Goal: Information Seeking & Learning: Compare options

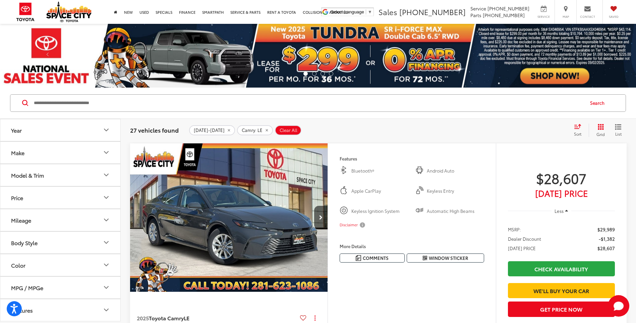
click at [109, 173] on icon "Model & Trim" at bounding box center [106, 175] width 8 height 8
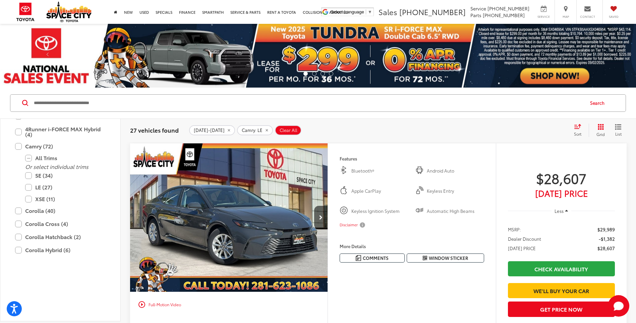
scroll to position [101, 0]
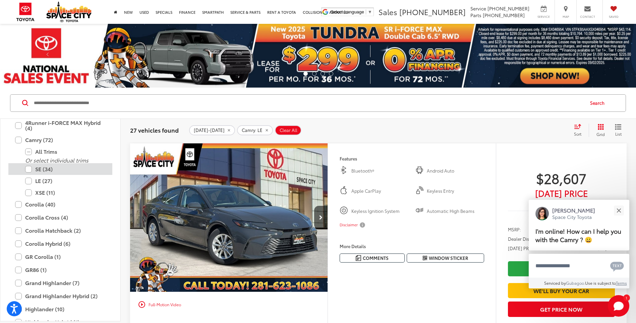
click at [29, 170] on label "SE (34)" at bounding box center [65, 169] width 81 height 12
click at [27, 180] on label "LE (27)" at bounding box center [65, 181] width 81 height 12
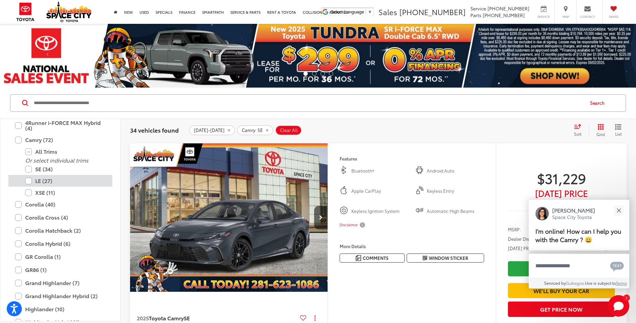
click at [30, 182] on label "LE (27)" at bounding box center [65, 181] width 81 height 12
click at [29, 168] on label "SE (34)" at bounding box center [65, 169] width 81 height 12
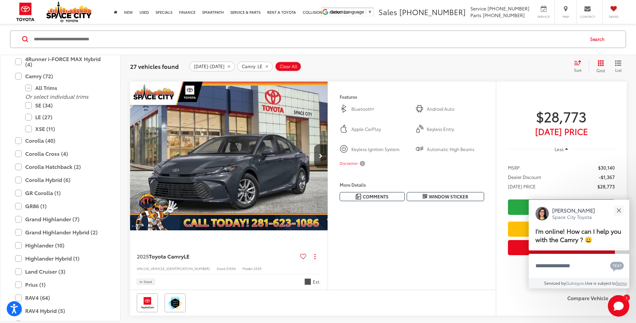
scroll to position [570, 0]
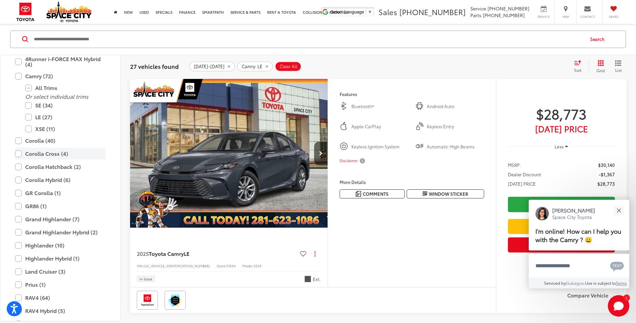
click at [19, 154] on label "Corolla Cross (4)" at bounding box center [60, 154] width 91 height 12
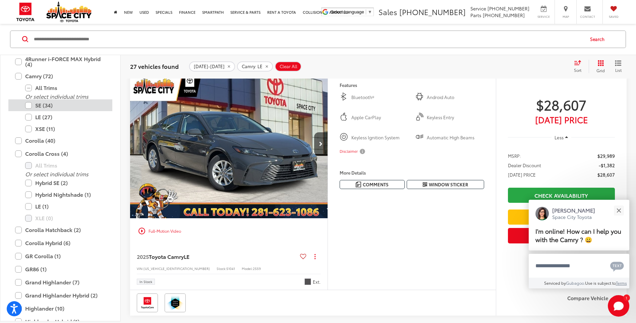
scroll to position [64, 0]
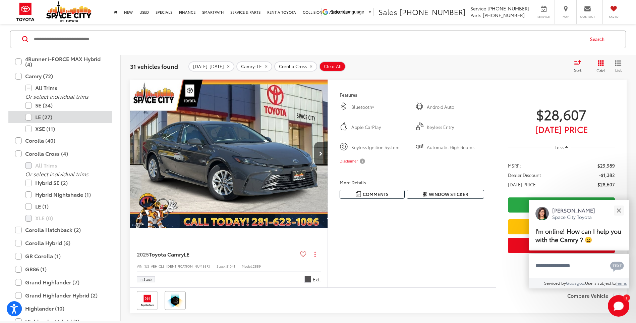
click at [28, 118] on label "LE (27)" at bounding box center [65, 117] width 81 height 12
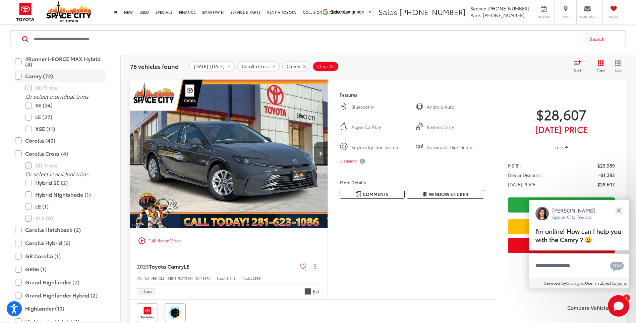
click at [17, 77] on label "Camry (72)" at bounding box center [60, 76] width 91 height 12
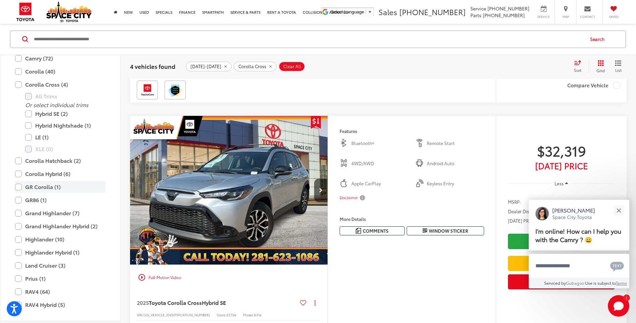
scroll to position [130, 0]
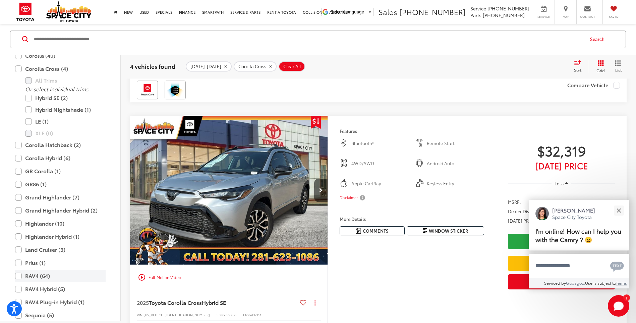
click at [19, 276] on label "RAV4 (64)" at bounding box center [60, 276] width 91 height 12
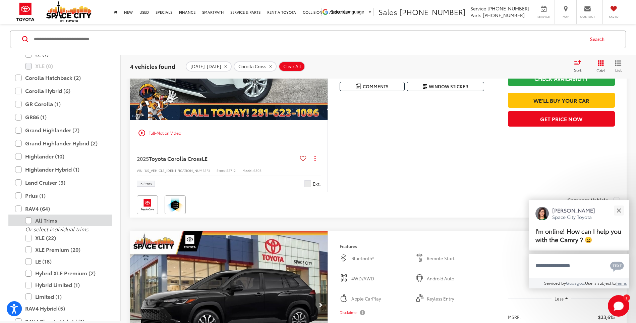
scroll to position [64, 0]
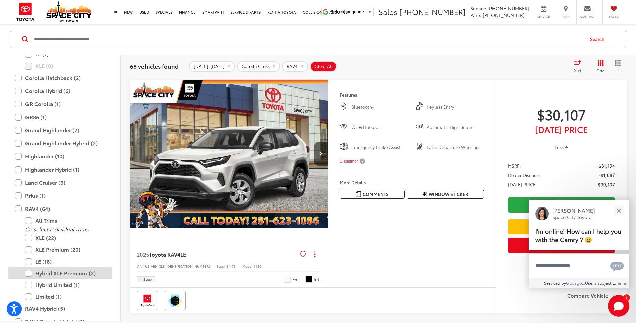
click at [27, 271] on label "Hybrid XLE Premium (2)" at bounding box center [65, 273] width 81 height 12
click at [31, 286] on label "Hybrid Limited (1)" at bounding box center [65, 285] width 81 height 12
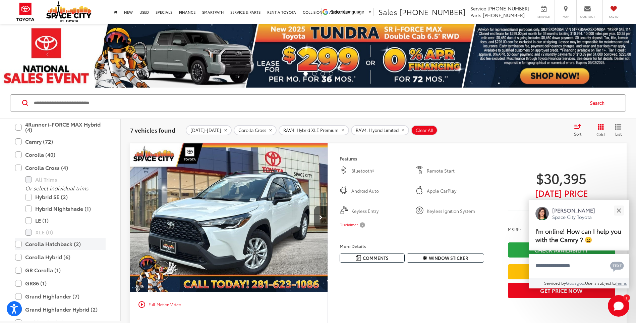
scroll to position [97, 0]
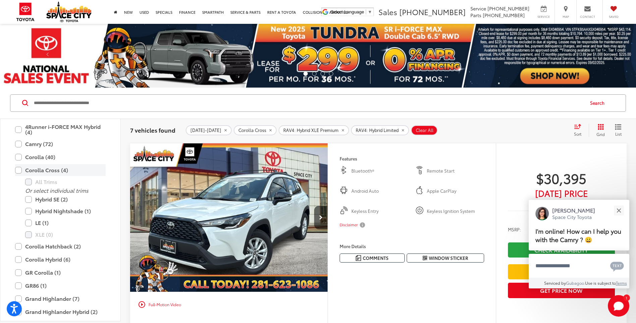
click at [19, 173] on label "Corolla Cross (4)" at bounding box center [60, 170] width 91 height 12
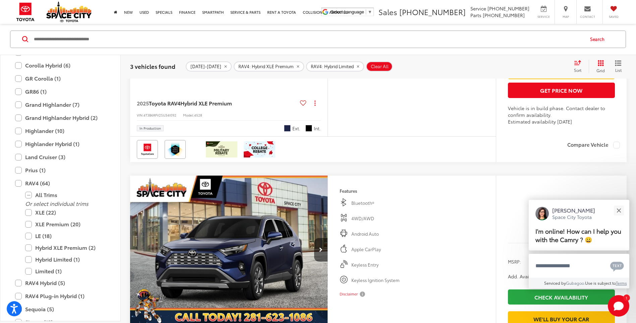
scroll to position [268, 0]
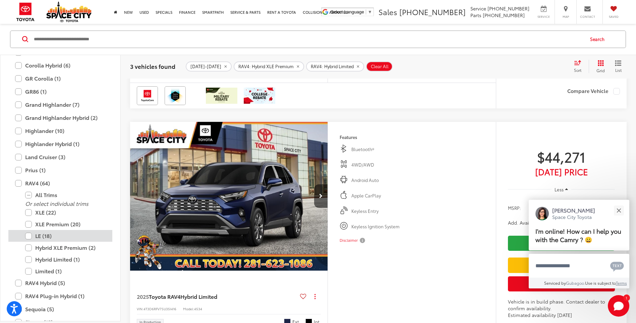
click at [28, 236] on label "LE (18)" at bounding box center [65, 236] width 81 height 12
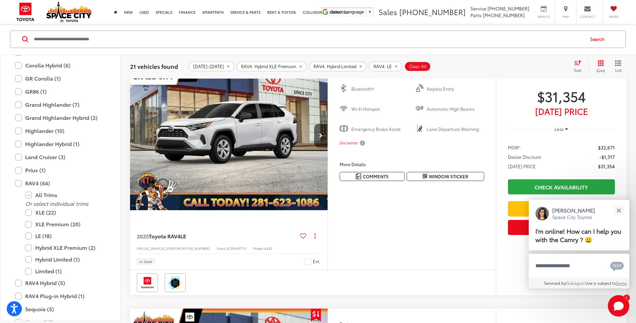
scroll to position [332, 0]
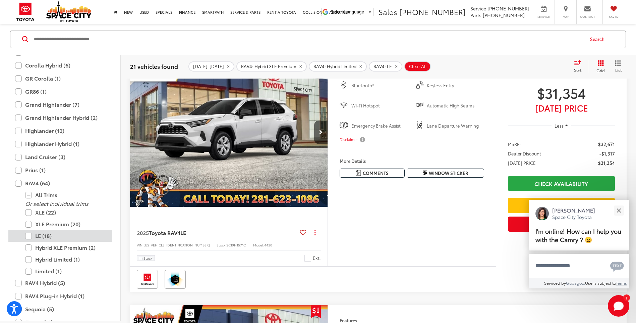
click at [28, 236] on label "LE (18)" at bounding box center [65, 236] width 81 height 12
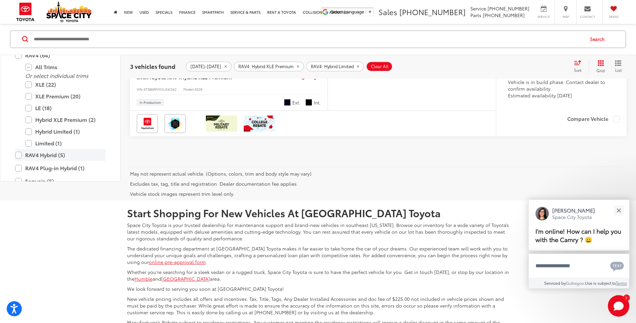
scroll to position [160, 0]
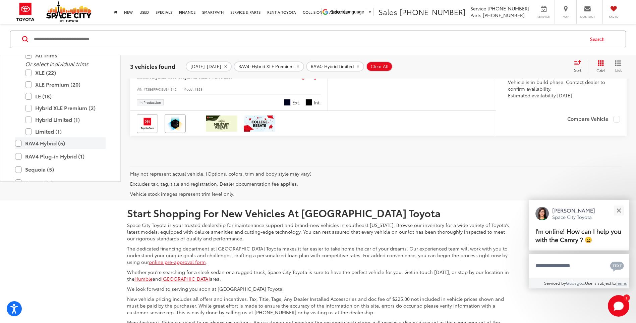
click at [18, 149] on label "RAV4 Hybrid (5)" at bounding box center [60, 143] width 91 height 12
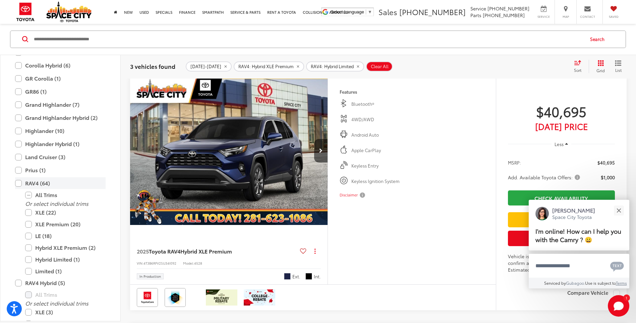
scroll to position [64, 0]
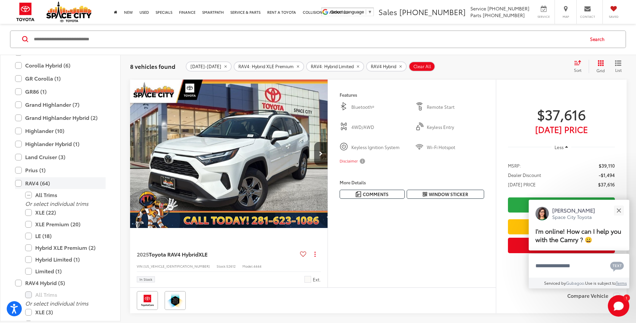
click at [20, 184] on label "RAV4 (64)" at bounding box center [60, 183] width 91 height 12
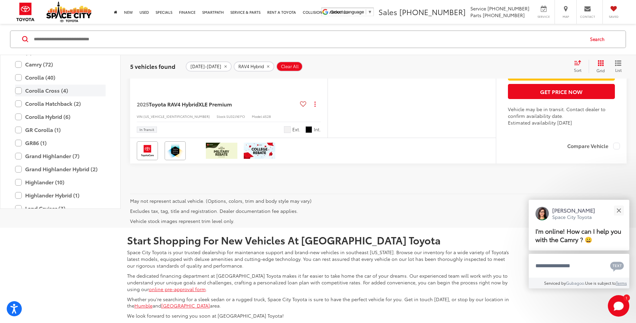
click at [20, 96] on label "Corolla Cross (4)" at bounding box center [60, 91] width 91 height 12
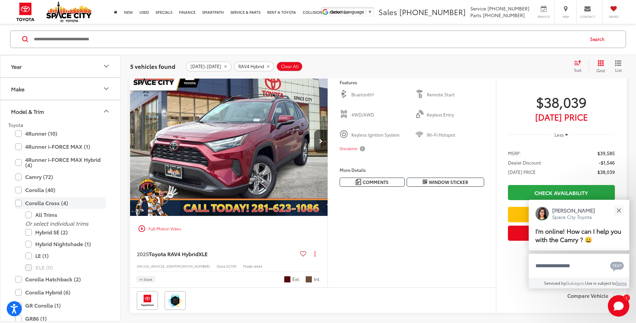
scroll to position [64, 0]
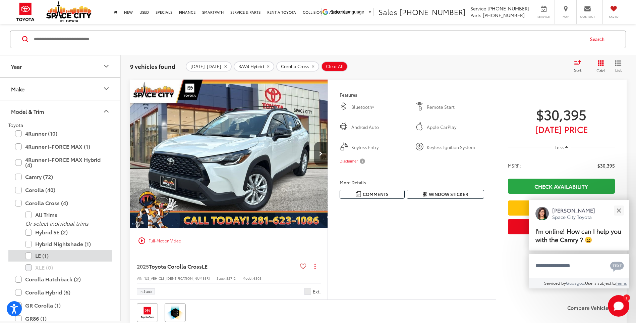
click at [30, 256] on label "LE (1)" at bounding box center [65, 256] width 81 height 12
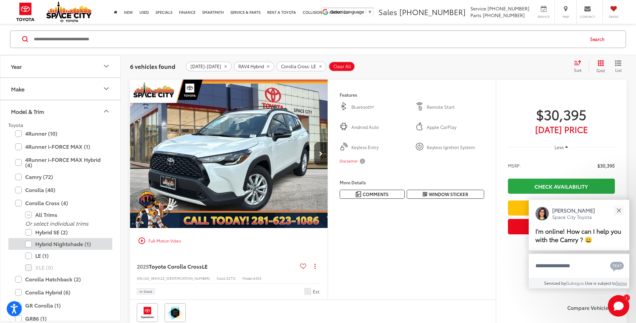
click at [30, 245] on label "Hybrid Nightshade (1)" at bounding box center [65, 244] width 81 height 12
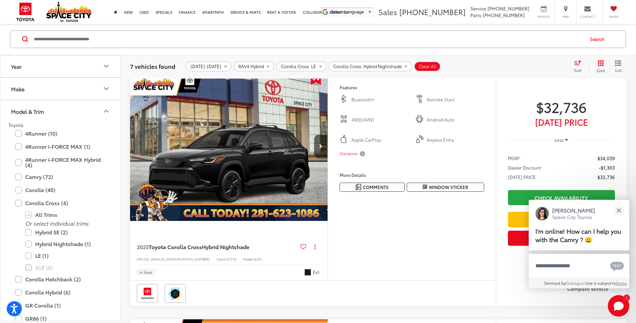
scroll to position [332, 0]
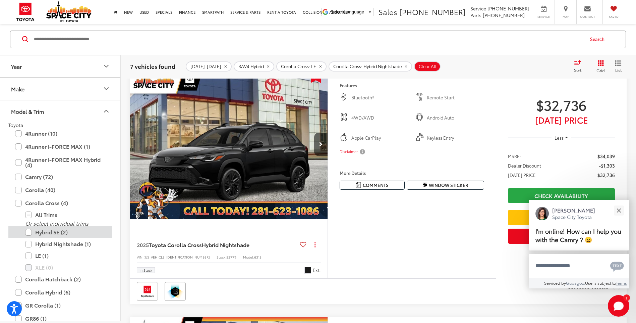
click at [29, 232] on label "Hybrid SE (2)" at bounding box center [65, 232] width 81 height 12
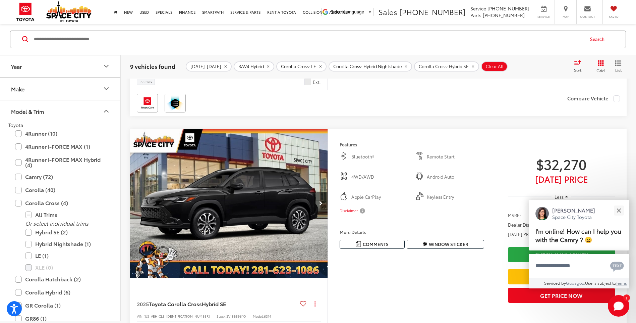
scroll to position [265, 0]
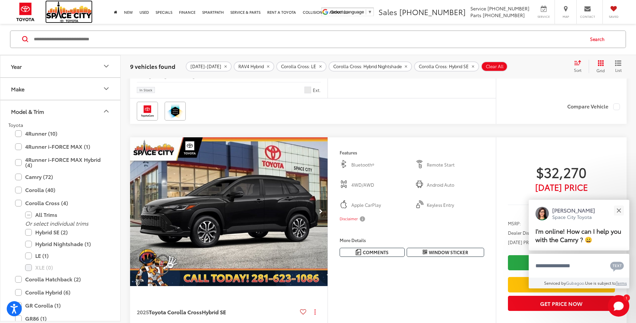
click at [73, 16] on img at bounding box center [68, 11] width 45 height 21
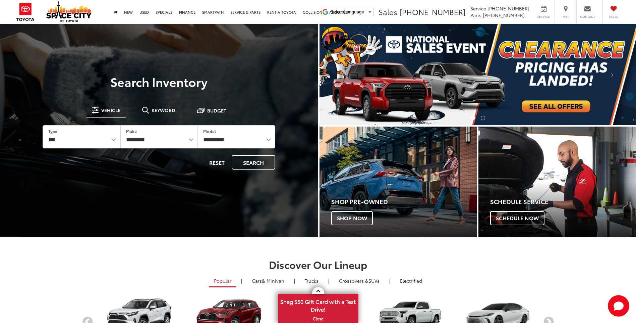
click at [533, 109] on img "carousel slide number 1 of 2" at bounding box center [478, 74] width 317 height 101
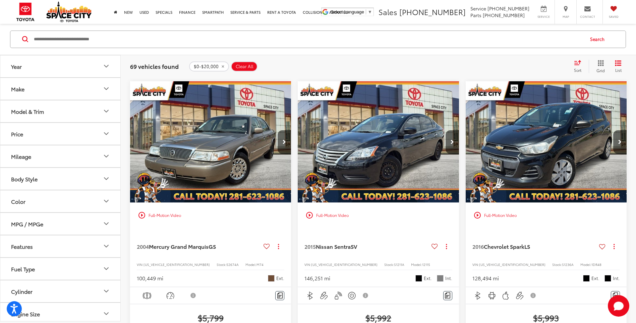
scroll to position [470, 0]
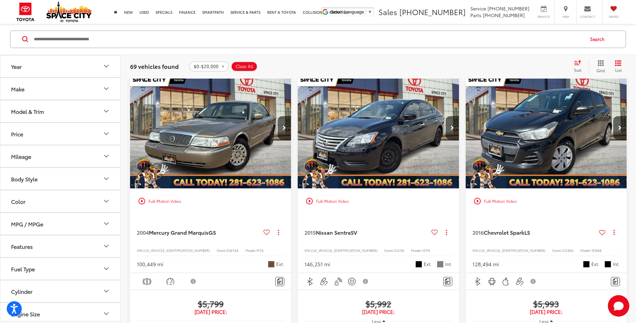
click at [105, 69] on icon "Year" at bounding box center [106, 66] width 8 height 8
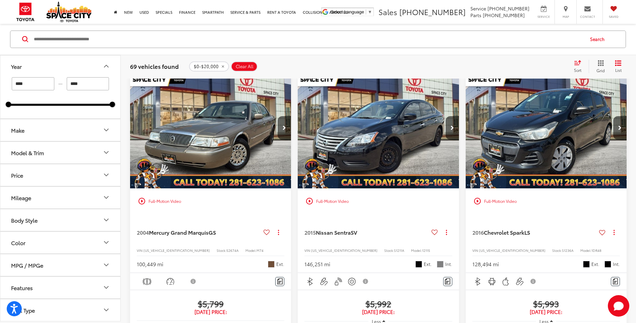
click at [49, 84] on input "****" at bounding box center [33, 83] width 43 height 13
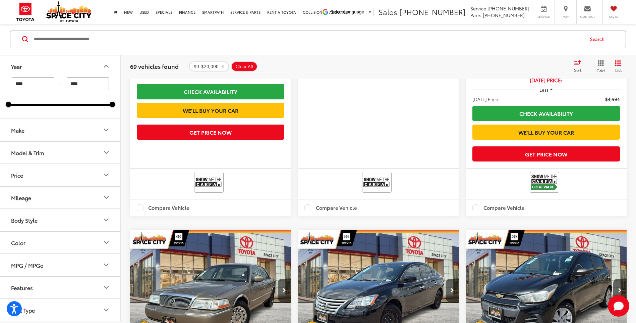
scroll to position [302, 0]
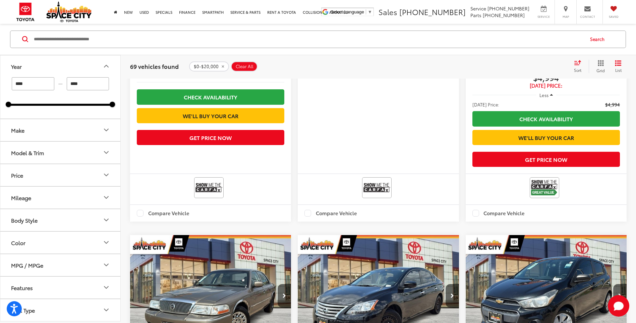
type input "****"
click at [97, 81] on input "****" at bounding box center [88, 83] width 43 height 13
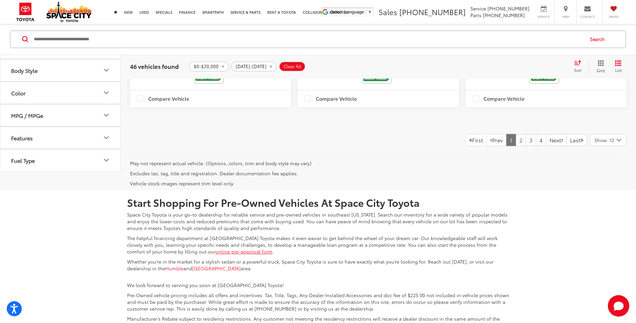
scroll to position [1607, 0]
click at [619, 145] on icon "Select number of vehicles per page" at bounding box center [619, 141] width 8 height 8
click at [615, 197] on button "Show: 96" at bounding box center [609, 191] width 36 height 12
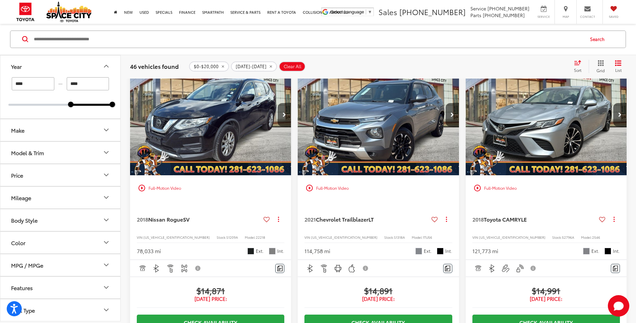
scroll to position [1741, 0]
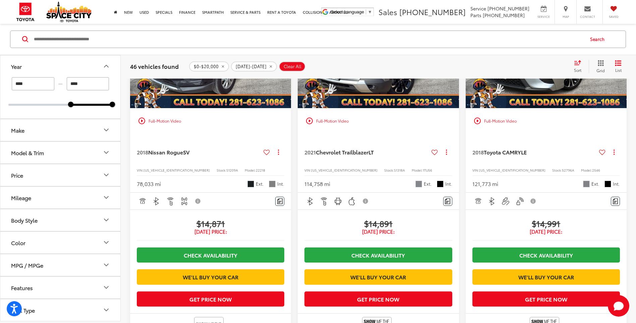
click at [602, 155] on icon at bounding box center [603, 152] width 6 height 5
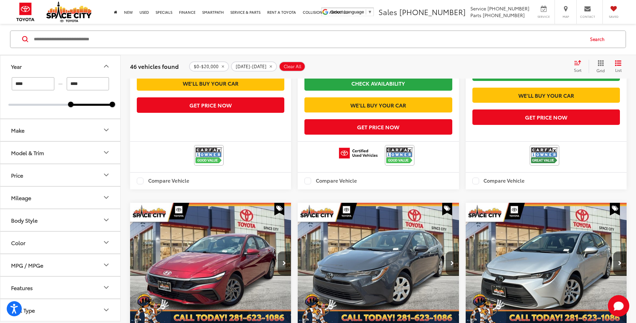
scroll to position [4694, 0]
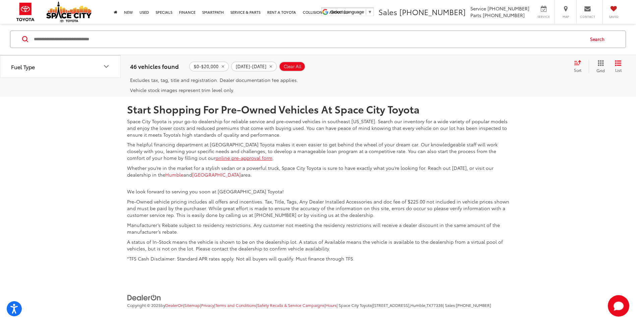
scroll to position [6405, 0]
